Goal: Find specific fact

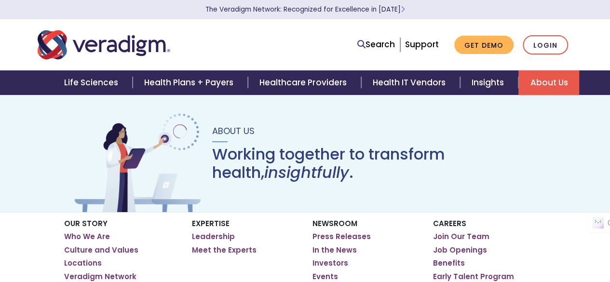
click at [0, 0] on link "Leadership" at bounding box center [0, 0] width 0 height 0
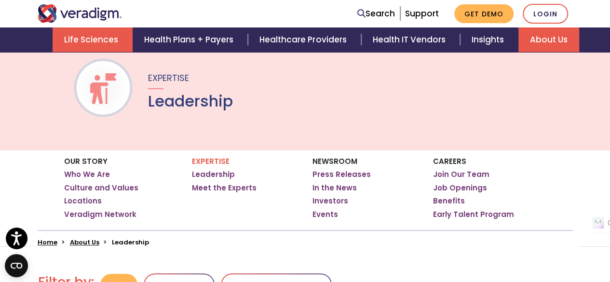
scroll to position [96, 0]
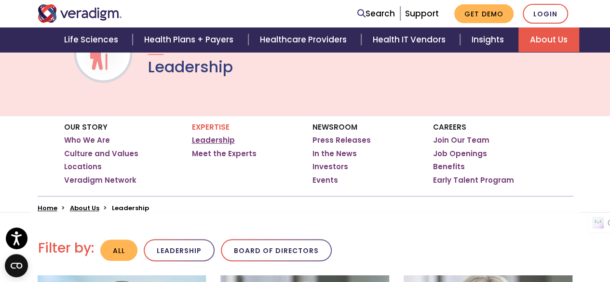
click at [219, 136] on link "Leadership" at bounding box center [213, 140] width 43 height 10
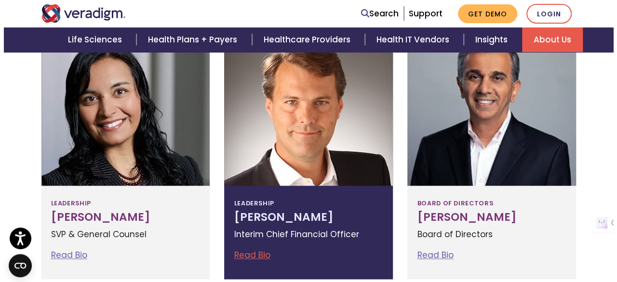
scroll to position [675, 0]
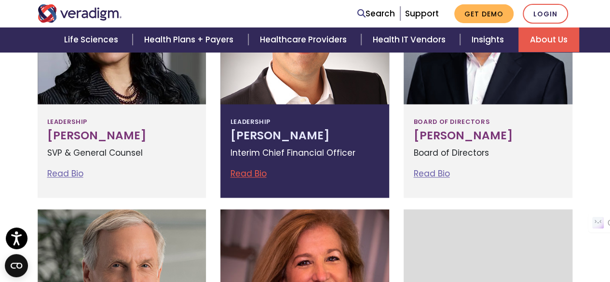
click at [255, 173] on link "Read Bio" at bounding box center [248, 174] width 36 height 12
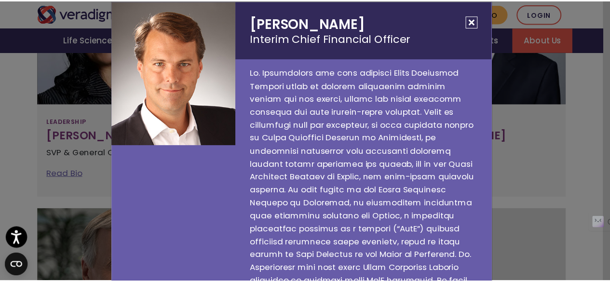
scroll to position [0, 0]
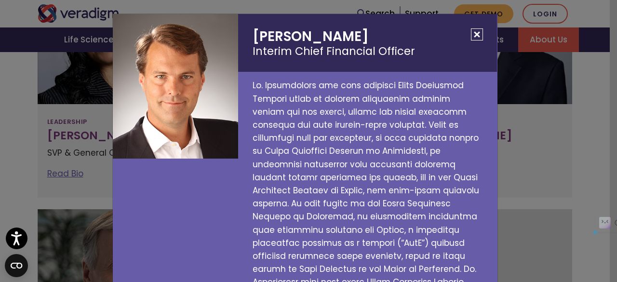
drag, startPoint x: 361, startPoint y: 31, endPoint x: 250, endPoint y: 27, distance: 111.5
click at [250, 27] on h2 "Lee Westerfield Interim Chief Financial Officer" at bounding box center [367, 43] width 259 height 58
copy h2 "Lee Westerfield"
click at [471, 35] on button "Close" at bounding box center [477, 34] width 12 height 12
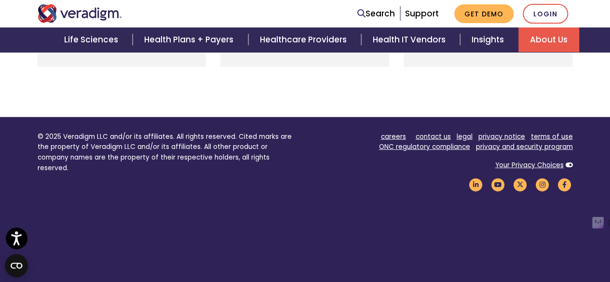
scroll to position [1347, 0]
